Goal: Task Accomplishment & Management: Manage account settings

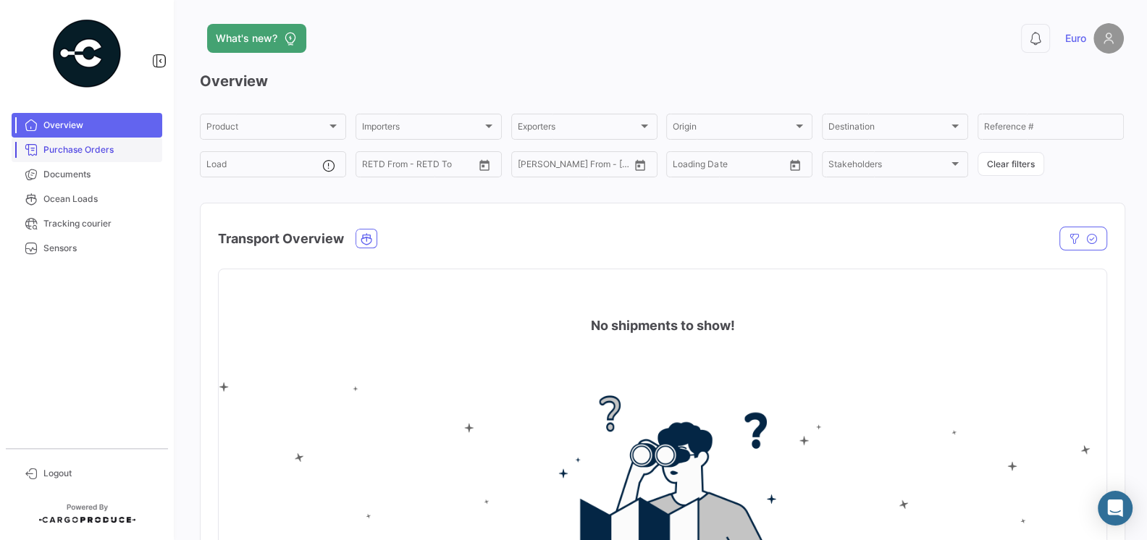
click at [82, 148] on span "Purchase Orders" at bounding box center [99, 149] width 113 height 13
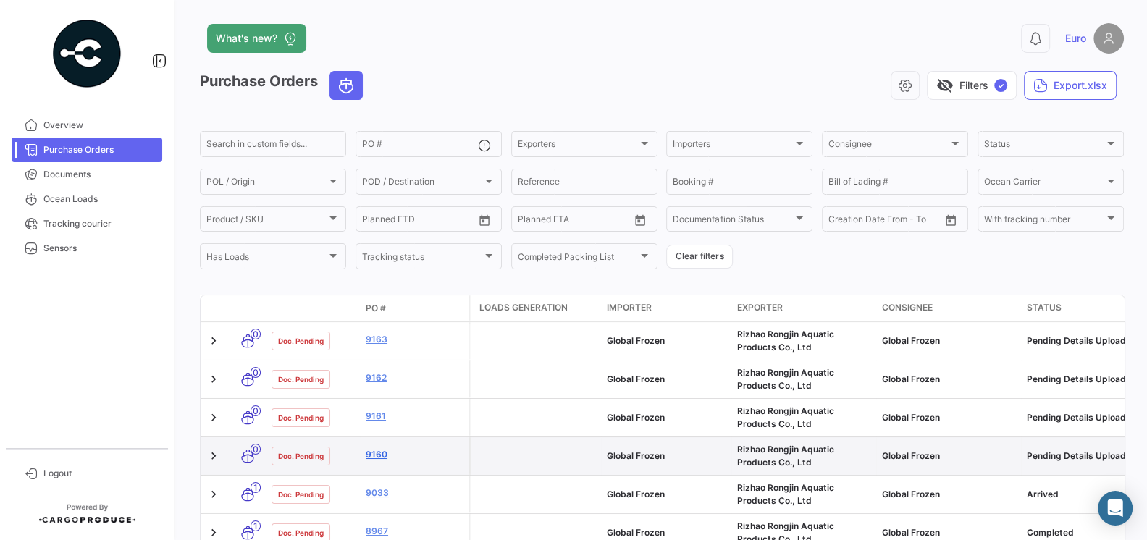
click at [384, 457] on link "9160" at bounding box center [414, 454] width 97 height 13
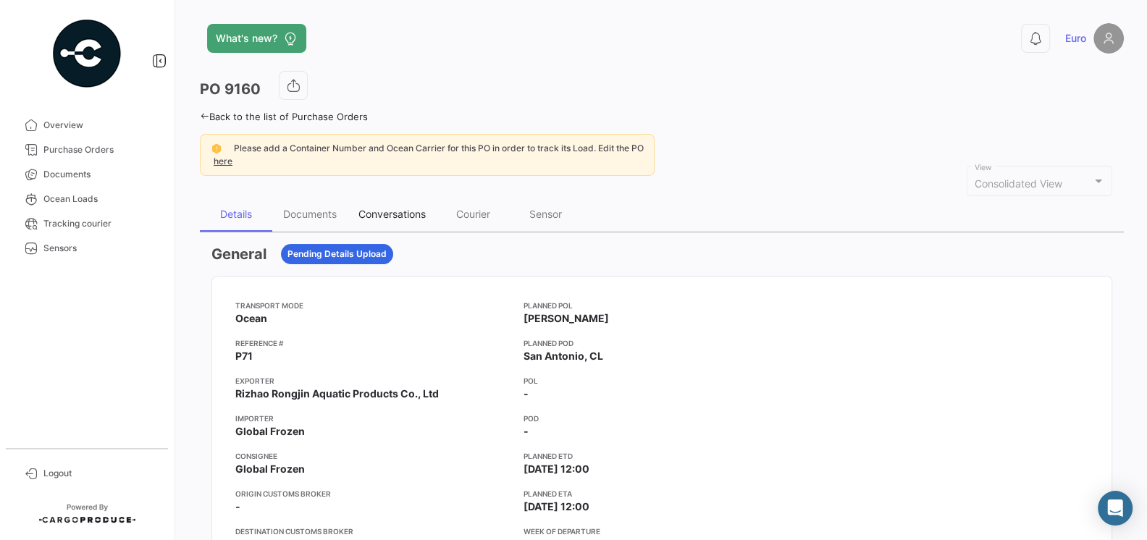
click at [388, 209] on div "Conversations" at bounding box center [391, 214] width 67 height 12
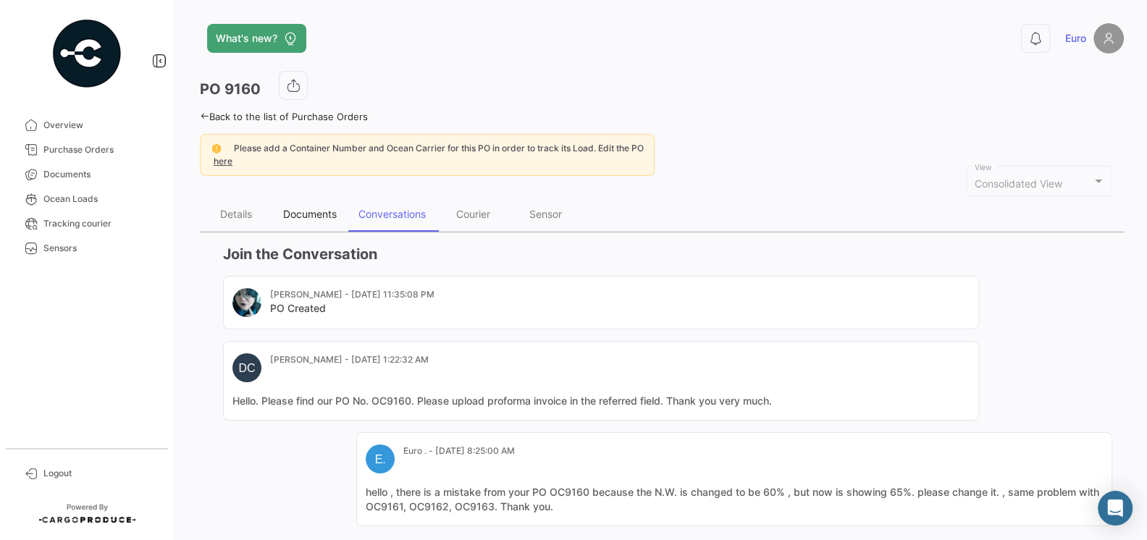
click at [297, 219] on div "Documents" at bounding box center [309, 214] width 75 height 35
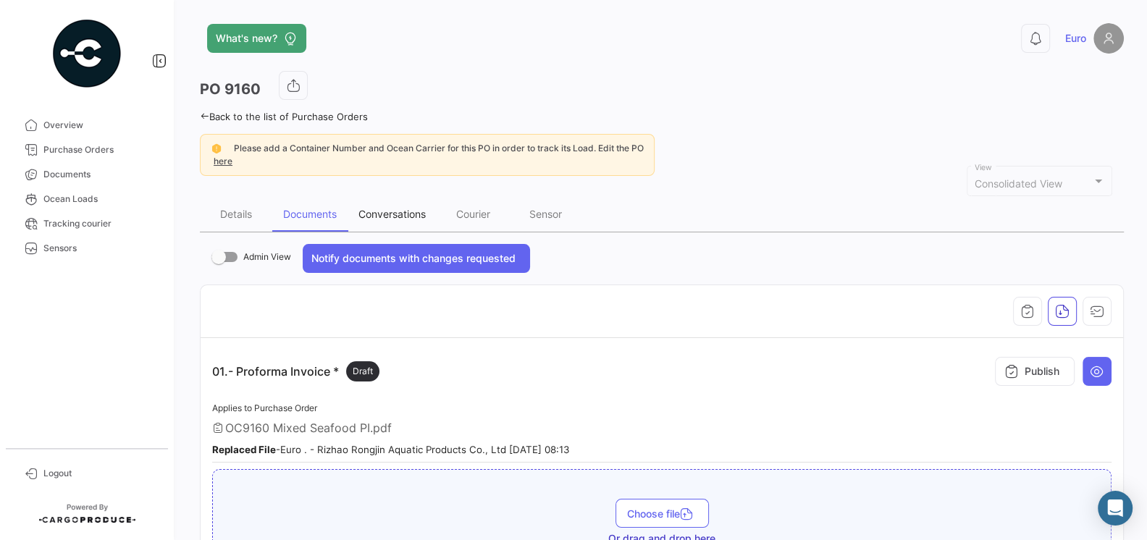
click at [400, 212] on div "Conversations" at bounding box center [391, 214] width 67 height 12
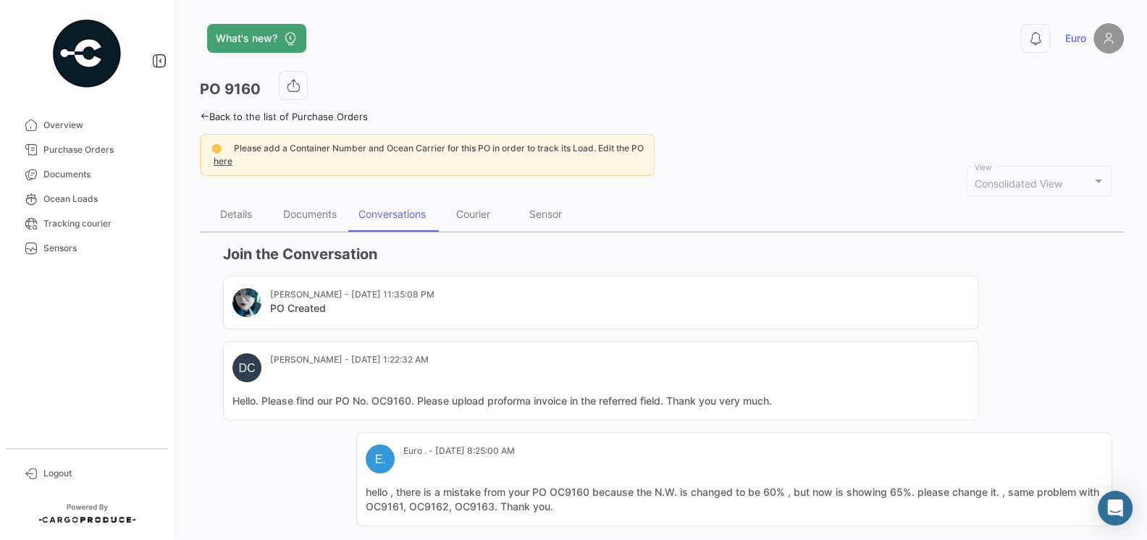
scroll to position [180, 0]
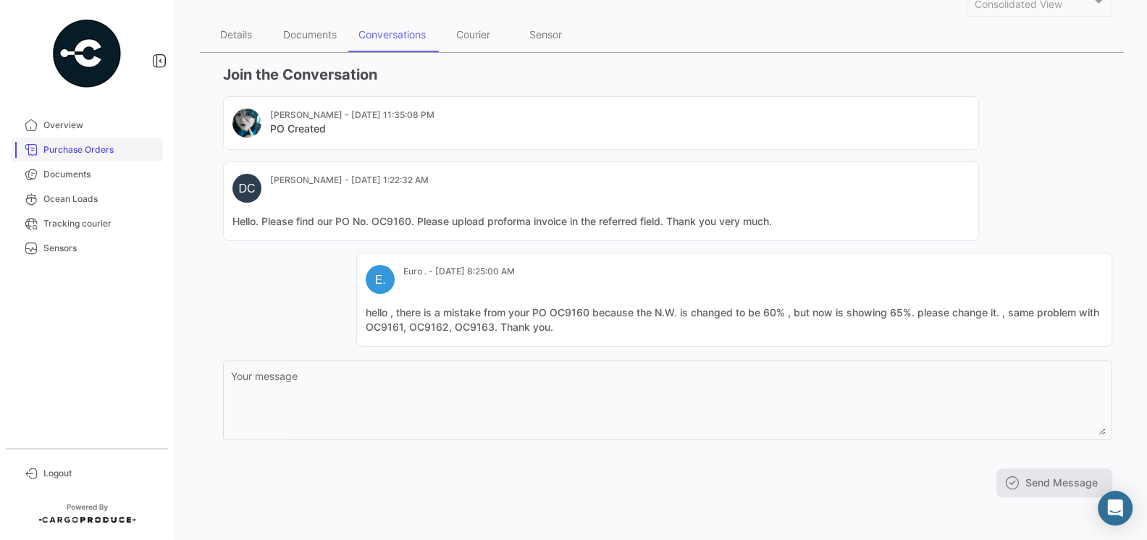
click at [101, 154] on span "Purchase Orders" at bounding box center [99, 149] width 113 height 13
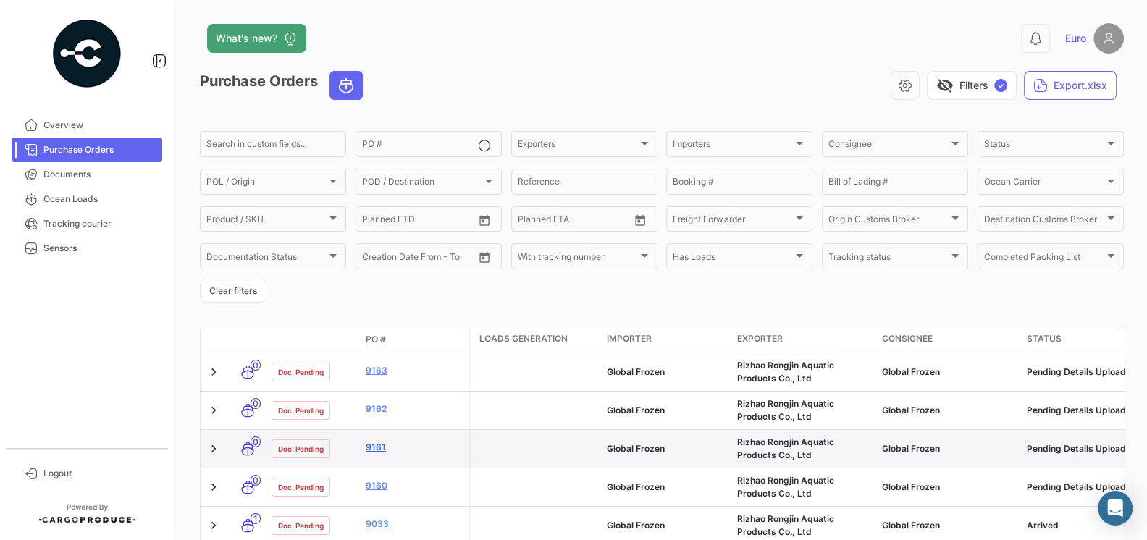
click at [381, 448] on link "9161" at bounding box center [414, 447] width 97 height 13
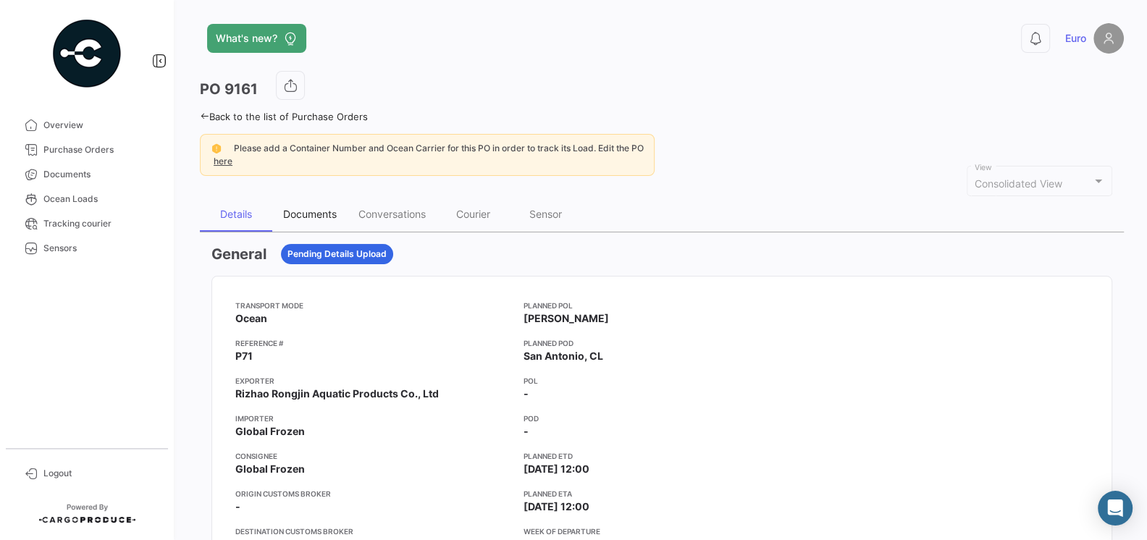
click at [311, 209] on div "Documents" at bounding box center [310, 214] width 54 height 12
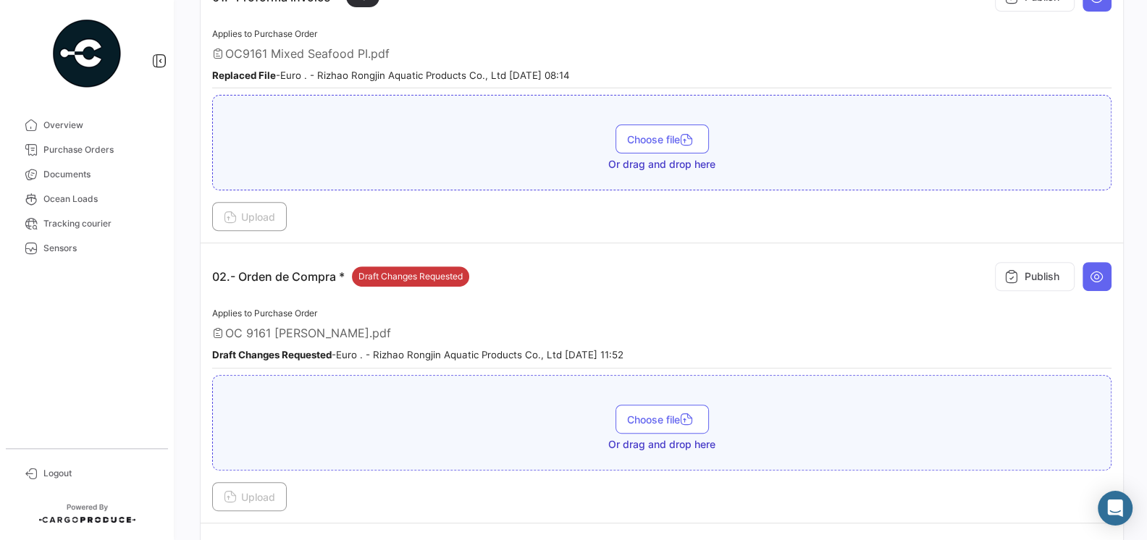
scroll to position [482, 0]
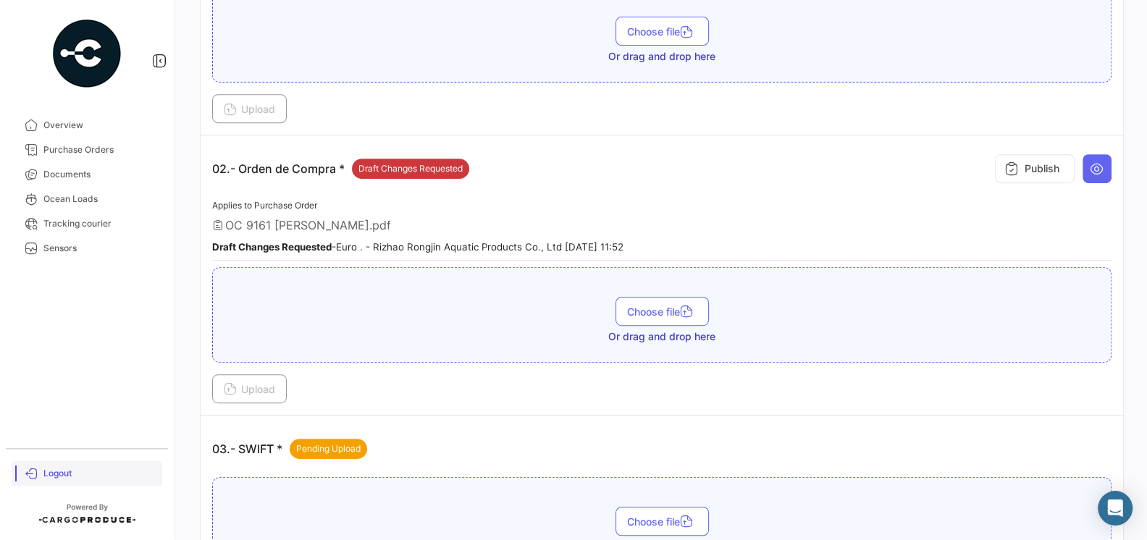
click at [65, 477] on span "Logout" at bounding box center [99, 473] width 113 height 13
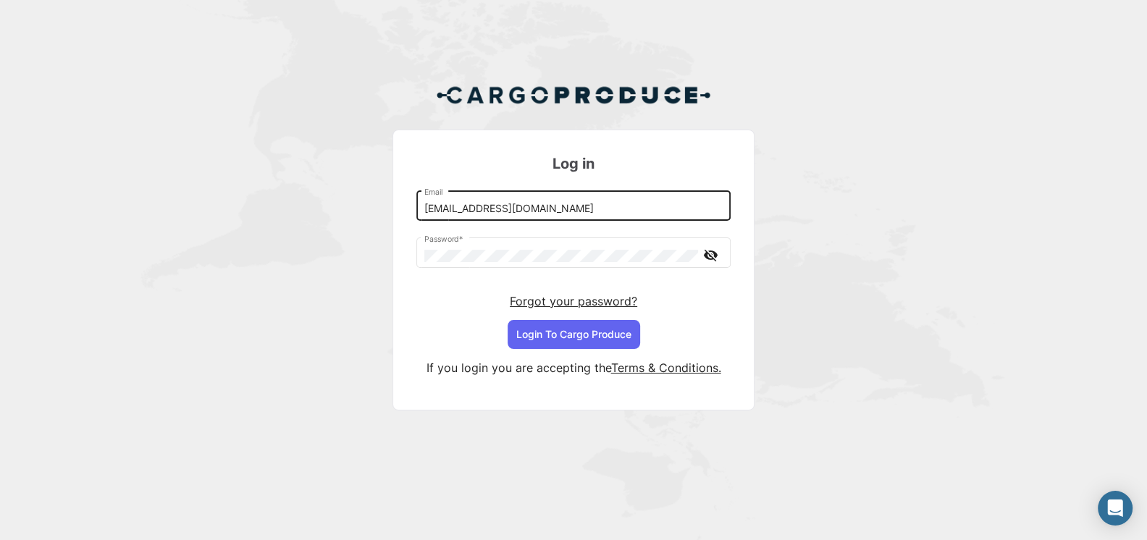
click at [535, 206] on input "[EMAIL_ADDRESS][DOMAIN_NAME]" at bounding box center [573, 209] width 299 height 12
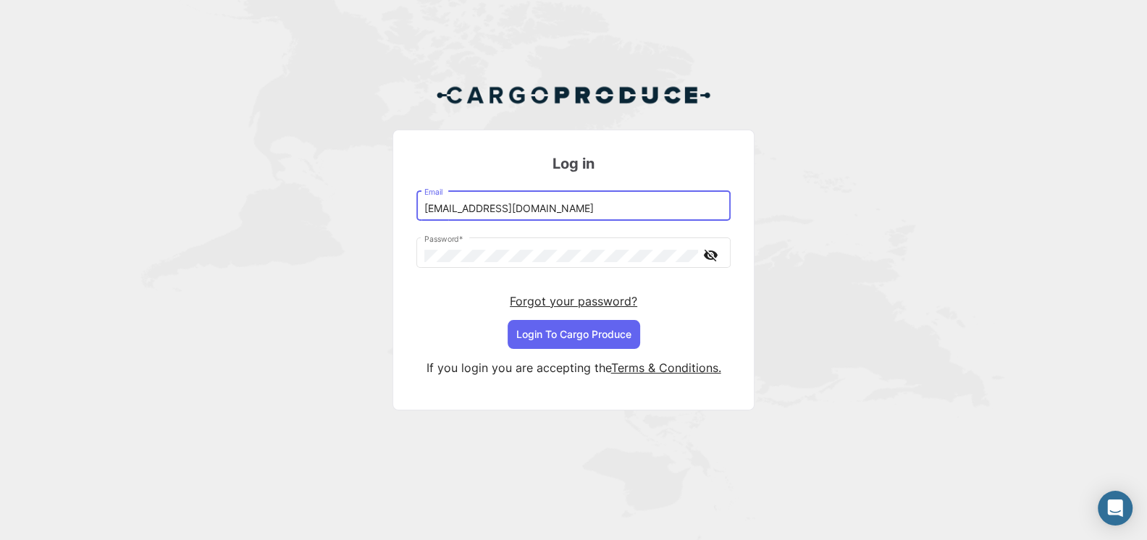
type input "[EMAIL_ADDRESS][DOMAIN_NAME]"
click at [592, 337] on button "Login To Cargo Produce" at bounding box center [574, 334] width 132 height 29
